Goal: Navigation & Orientation: Find specific page/section

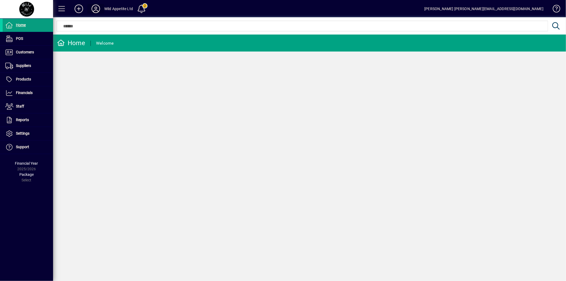
click at [94, 7] on icon at bounding box center [95, 9] width 11 height 8
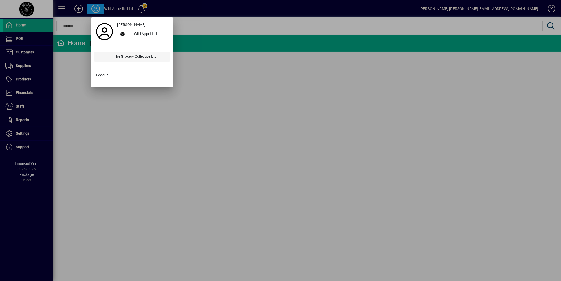
click at [117, 57] on div "The Grocery Collective Ltd" at bounding box center [140, 57] width 61 height 10
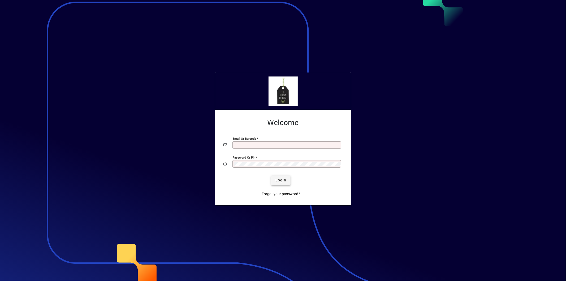
type input "**********"
click at [282, 182] on span "Login" at bounding box center [280, 180] width 11 height 6
